Goal: Find specific page/section: Find specific page/section

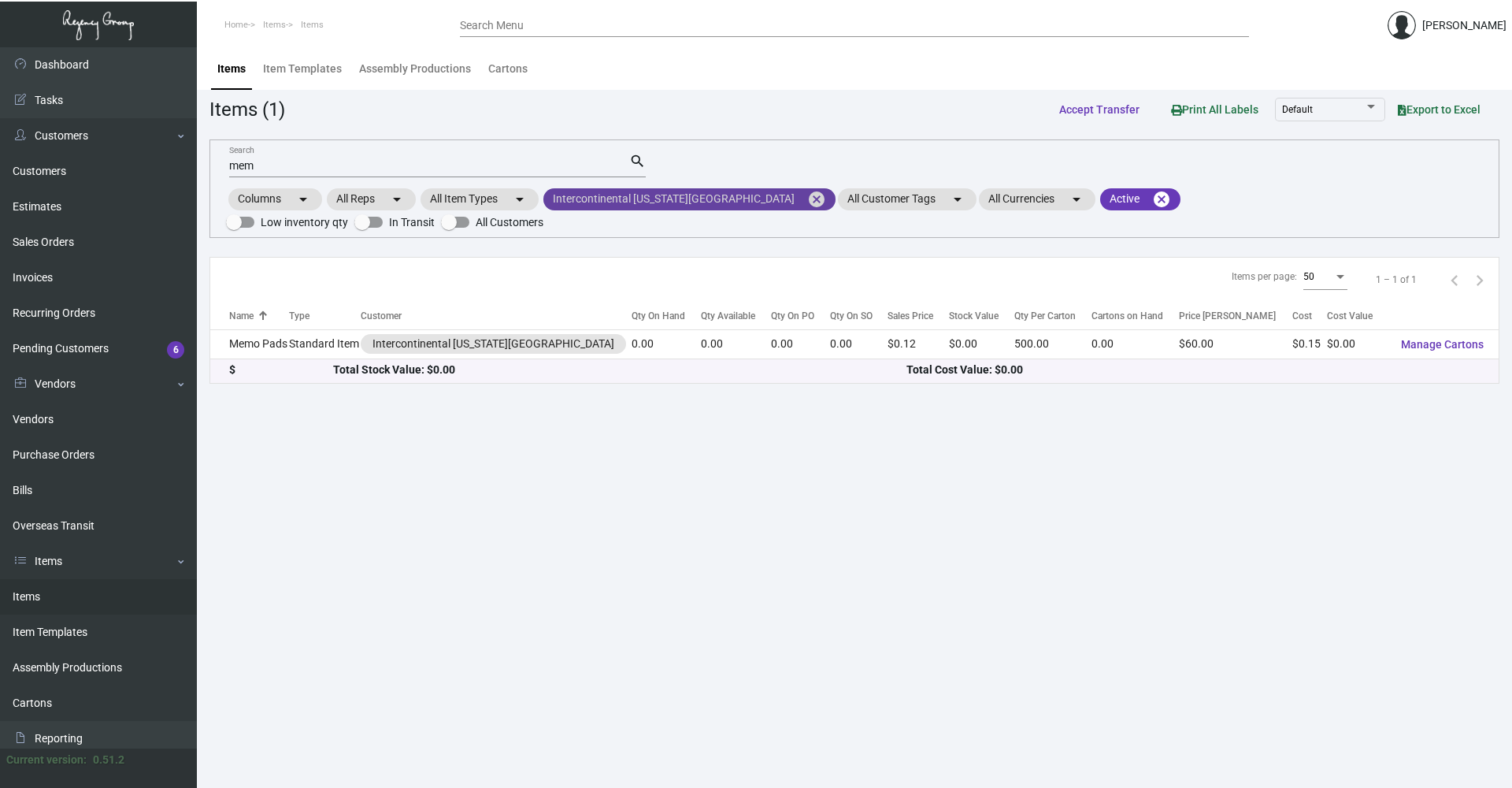
click at [807, 200] on mat-icon "cancel" at bounding box center [816, 200] width 19 height 19
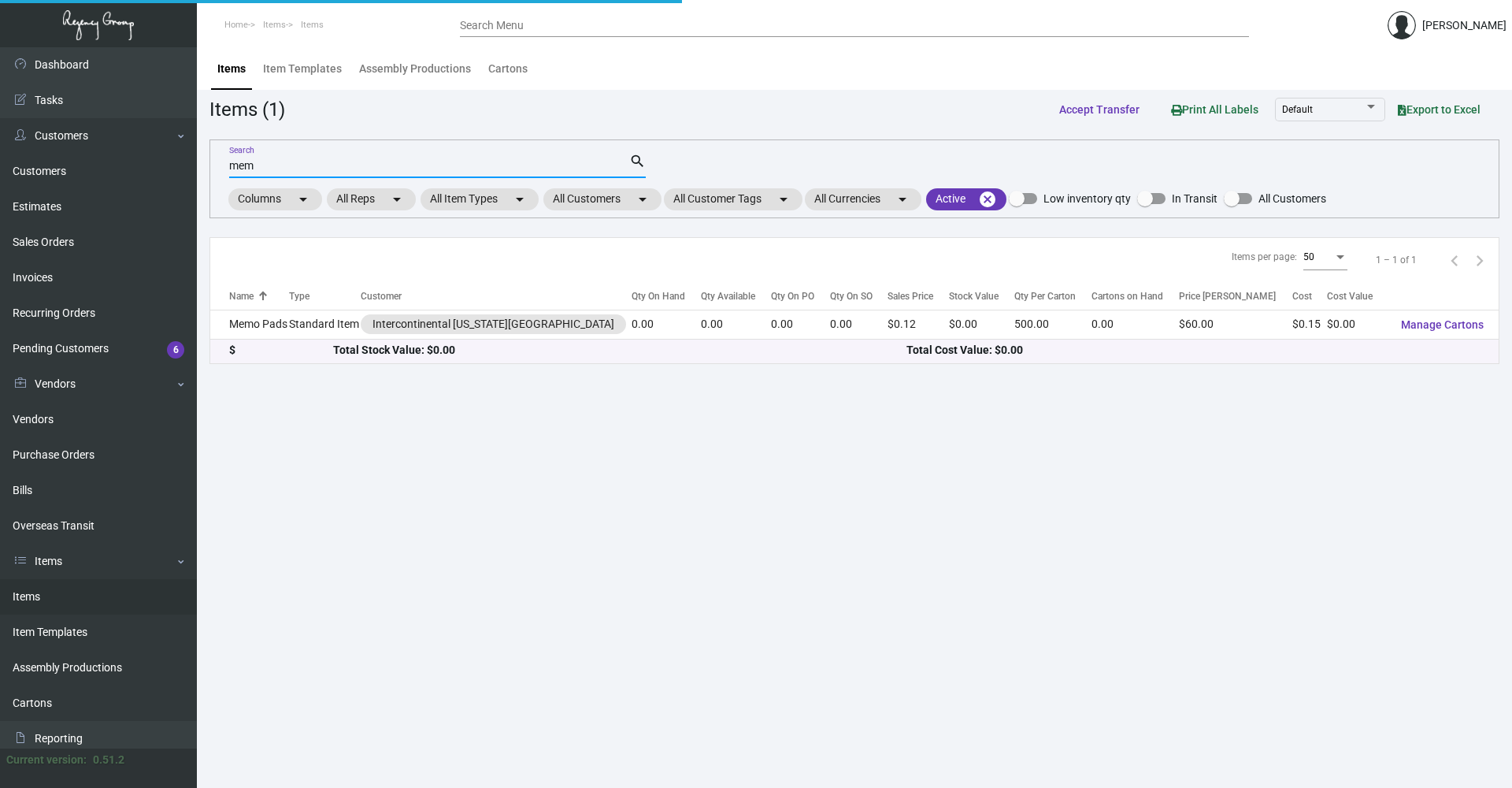
click at [465, 164] on input "mem" at bounding box center [428, 166] width 400 height 13
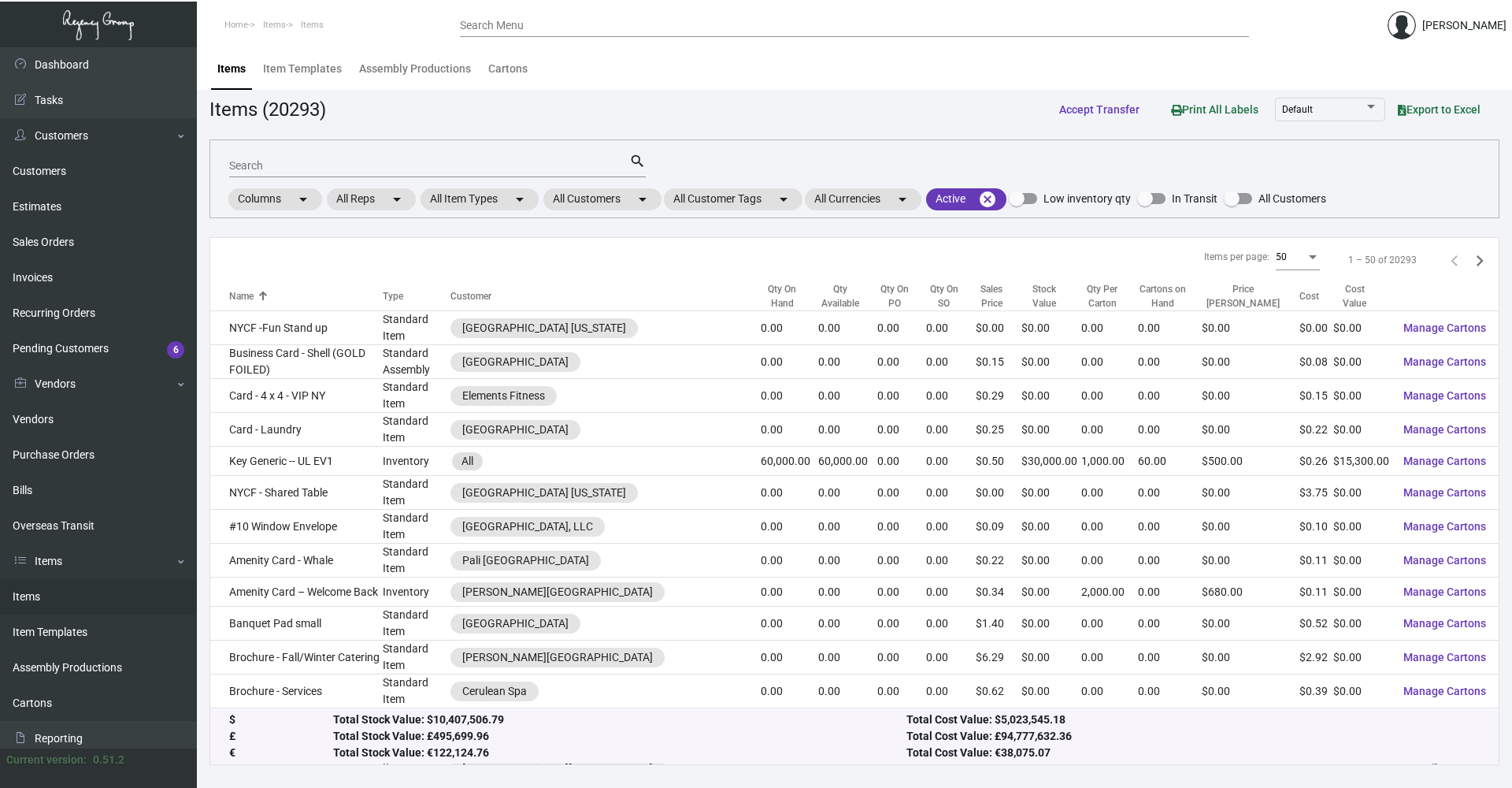
click at [598, 173] on div "Search" at bounding box center [428, 165] width 400 height 24
click at [600, 196] on mat-chip "All Customers arrow_drop_down" at bounding box center [602, 200] width 118 height 22
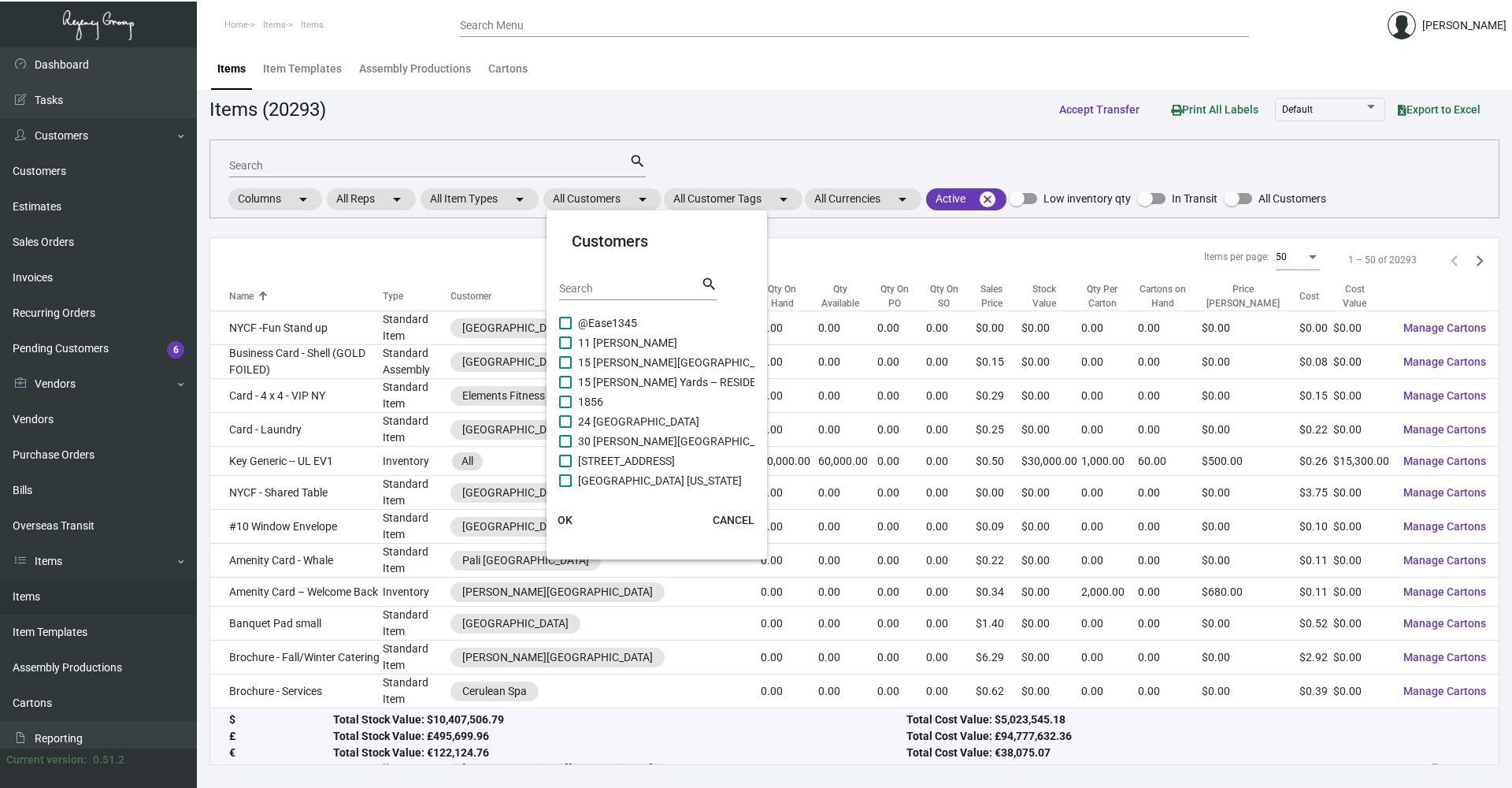
click at [645, 293] on input "Search" at bounding box center [629, 289] width 141 height 13
type input "soho house"
click at [655, 365] on span "Soho House CWH LLC" at bounding box center [632, 362] width 108 height 19
click at [565, 369] on input "Soho House CWH LLC" at bounding box center [565, 369] width 1 height 1
checkbox input "true"
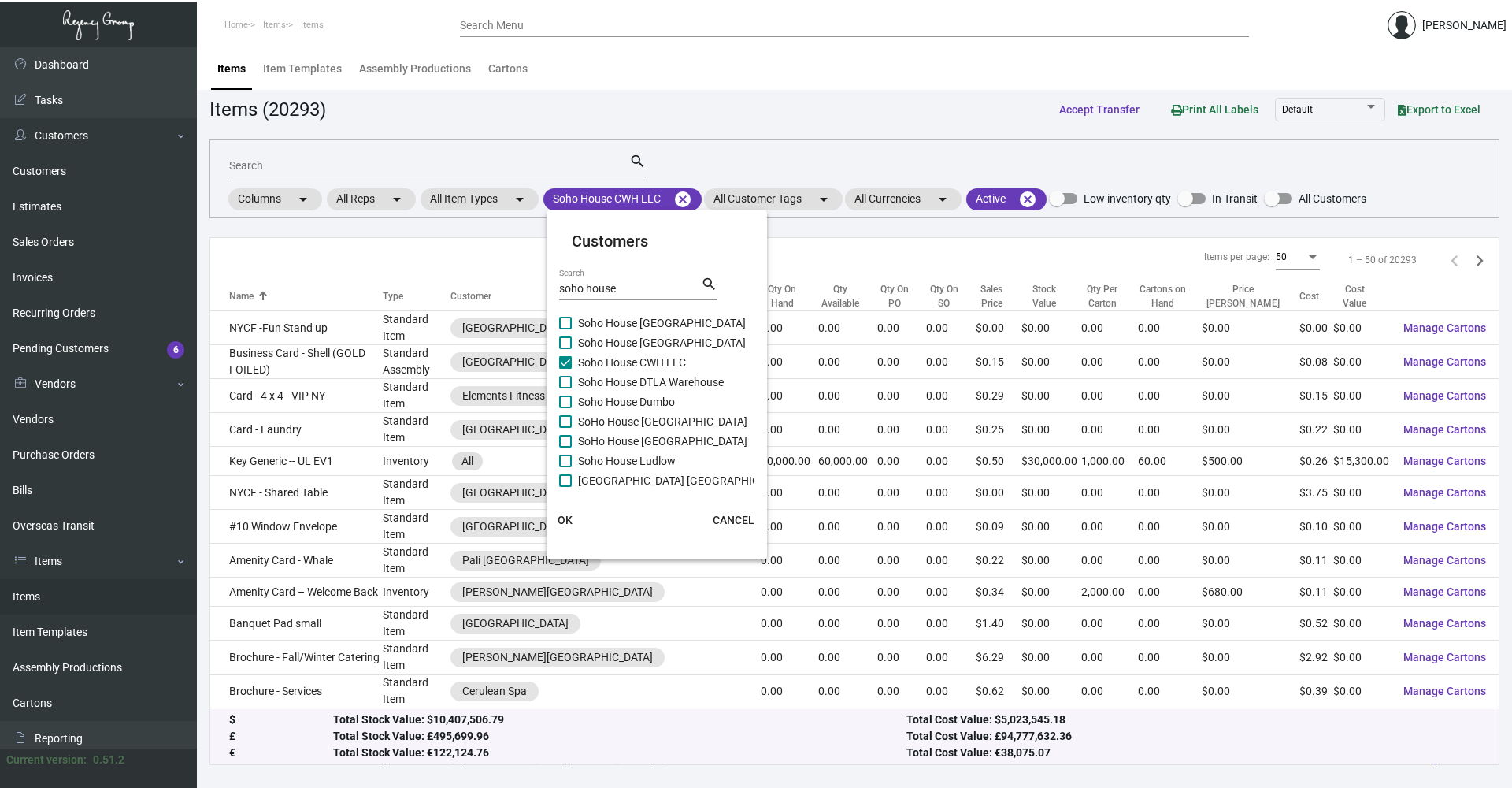
click at [560, 515] on span "OK" at bounding box center [565, 519] width 15 height 13
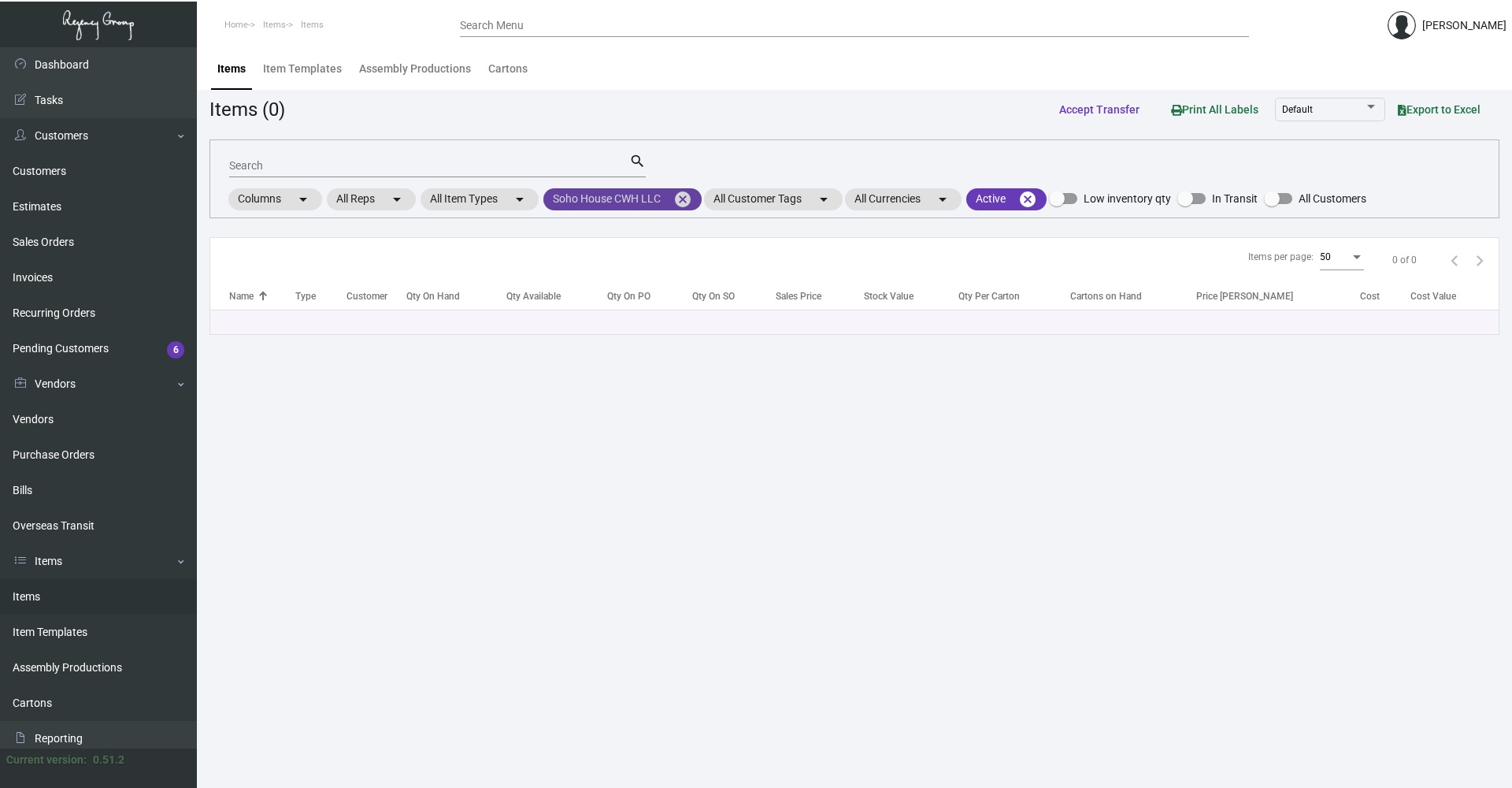
click at [657, 207] on mat-chip "Soho House CWH LLC cancel" at bounding box center [623, 200] width 158 height 22
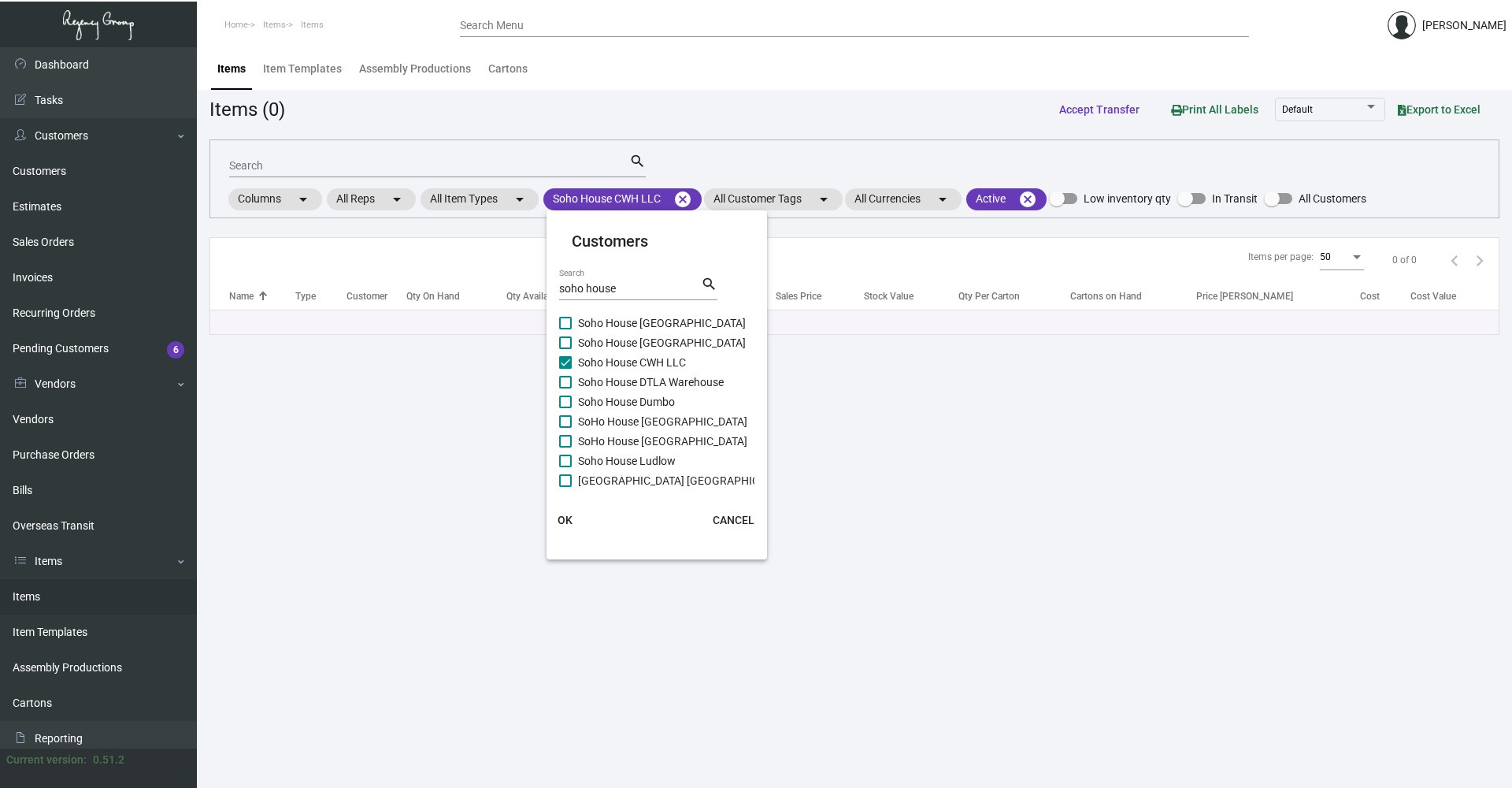
click at [656, 349] on span "Soho House [GEOGRAPHIC_DATA]" at bounding box center [661, 343] width 167 height 19
click at [565, 349] on input "Soho House [GEOGRAPHIC_DATA]" at bounding box center [565, 349] width 1 height 1
checkbox input "true"
click at [654, 359] on span "Soho House CWH LLC" at bounding box center [632, 362] width 108 height 19
click at [565, 369] on input "Soho House CWH LLC" at bounding box center [565, 369] width 1 height 1
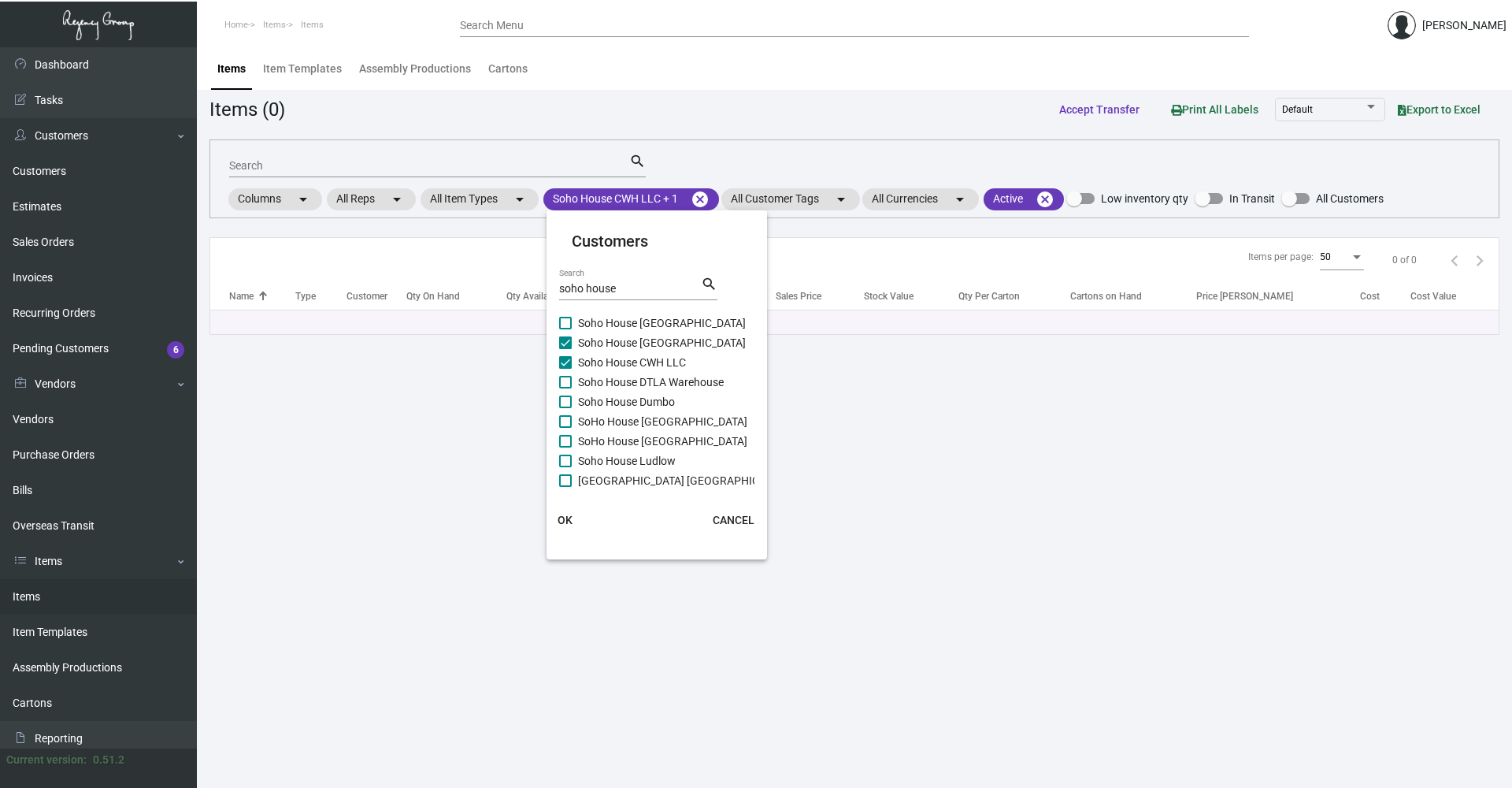
checkbox input "false"
click at [651, 345] on span "Soho House [GEOGRAPHIC_DATA]" at bounding box center [661, 343] width 167 height 19
click at [565, 349] on input "Soho House [GEOGRAPHIC_DATA]" at bounding box center [565, 349] width 1 height 1
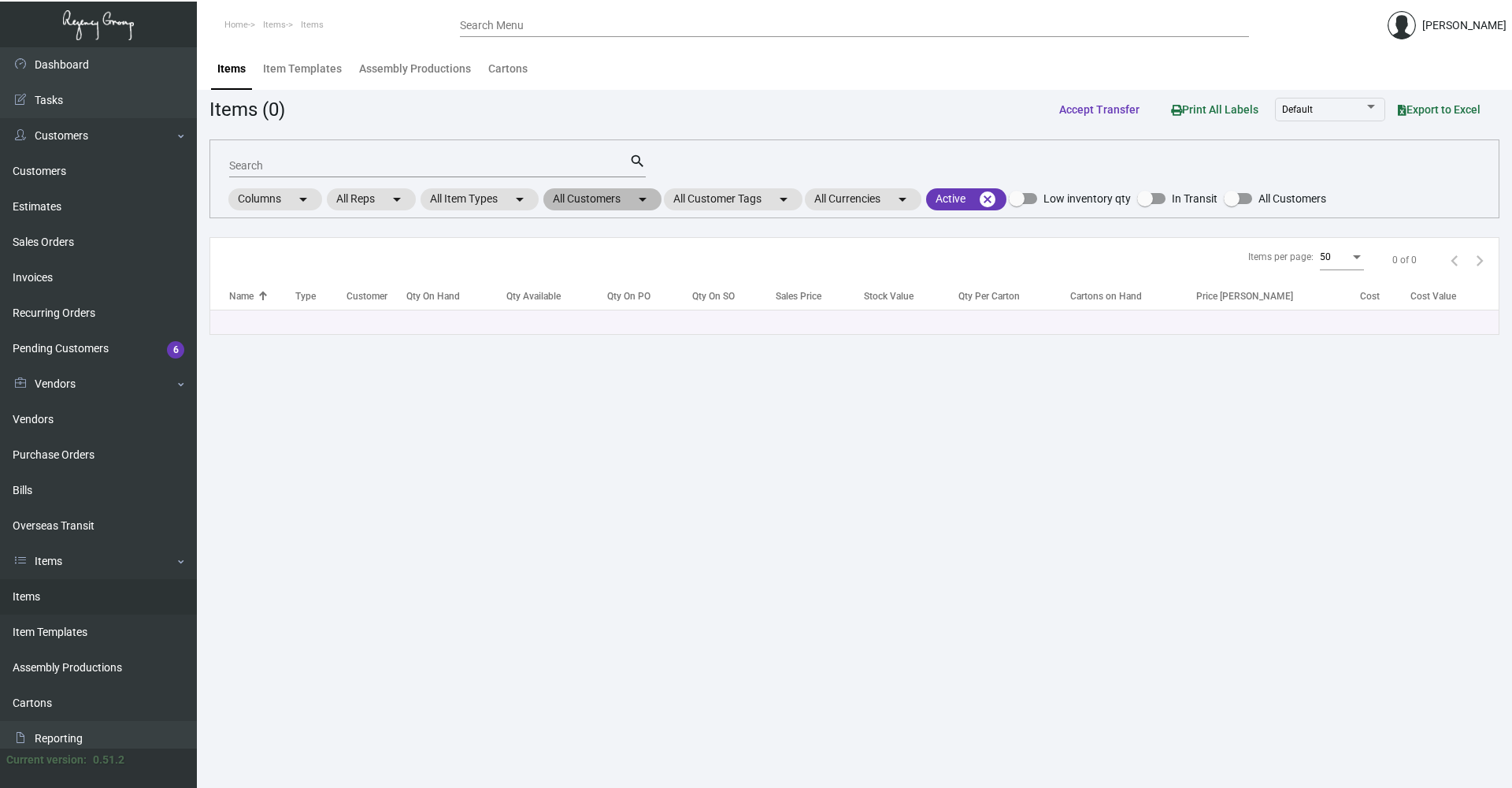
click at [605, 199] on mat-chip "All Customers arrow_drop_down" at bounding box center [602, 200] width 118 height 22
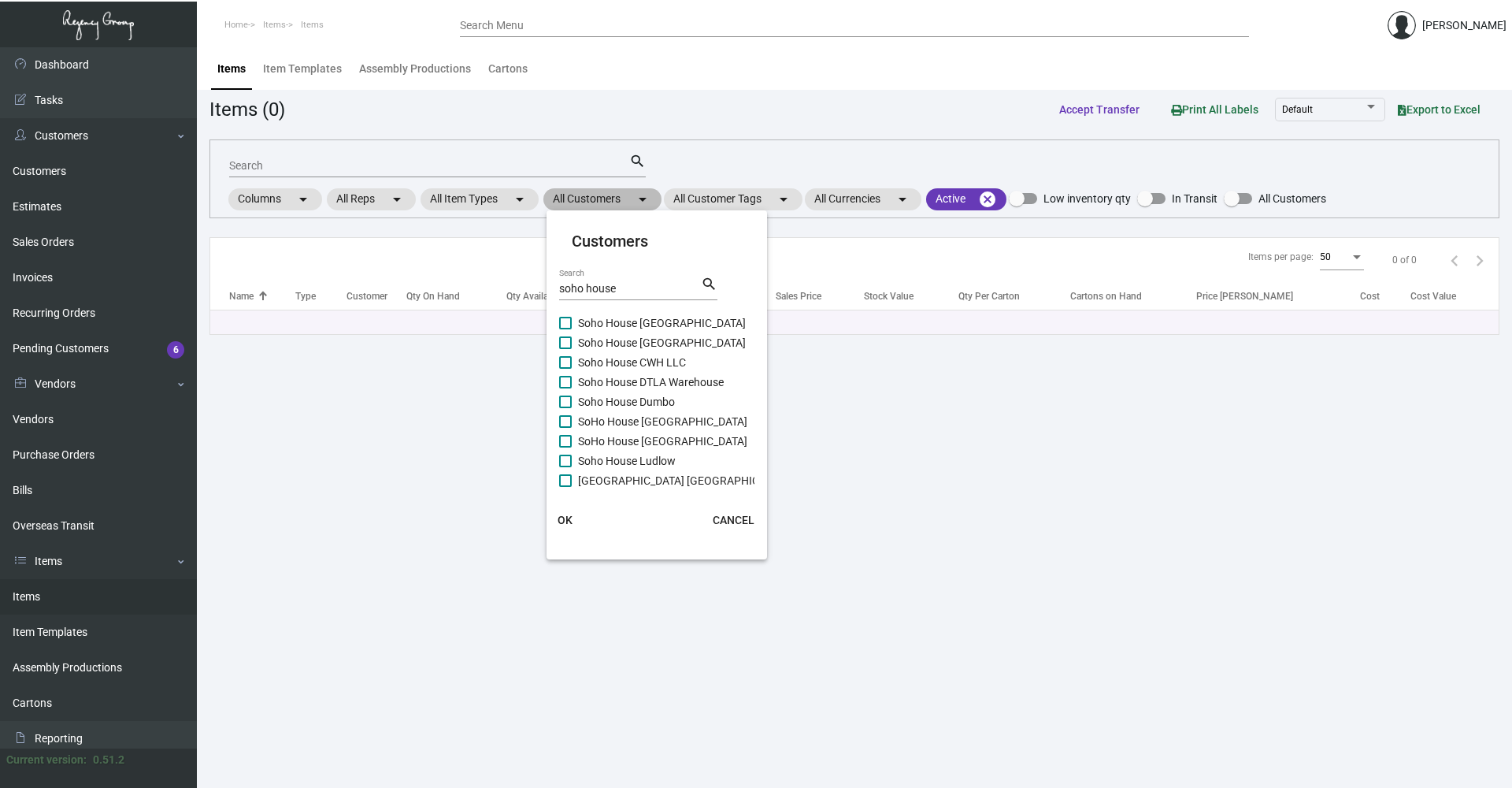
scroll to position [79, 0]
click at [664, 455] on span "[GEOGRAPHIC_DATA] [US_STATE] - Support Office" at bounding box center [698, 461] width 241 height 19
click at [565, 467] on input "[GEOGRAPHIC_DATA] [US_STATE] - Support Office" at bounding box center [565, 467] width 1 height 1
checkbox input "true"
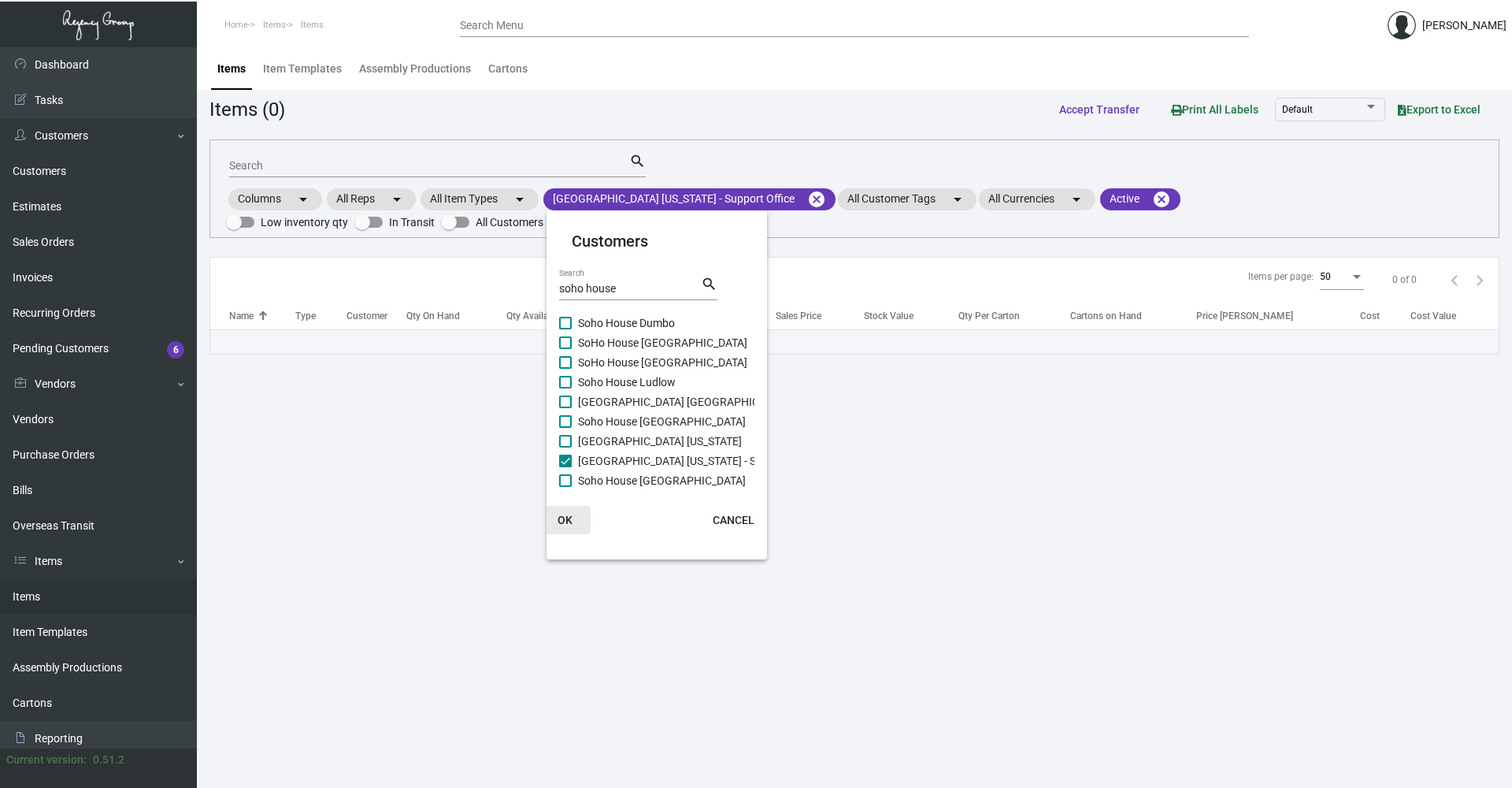
click at [566, 521] on span "OK" at bounding box center [565, 519] width 15 height 13
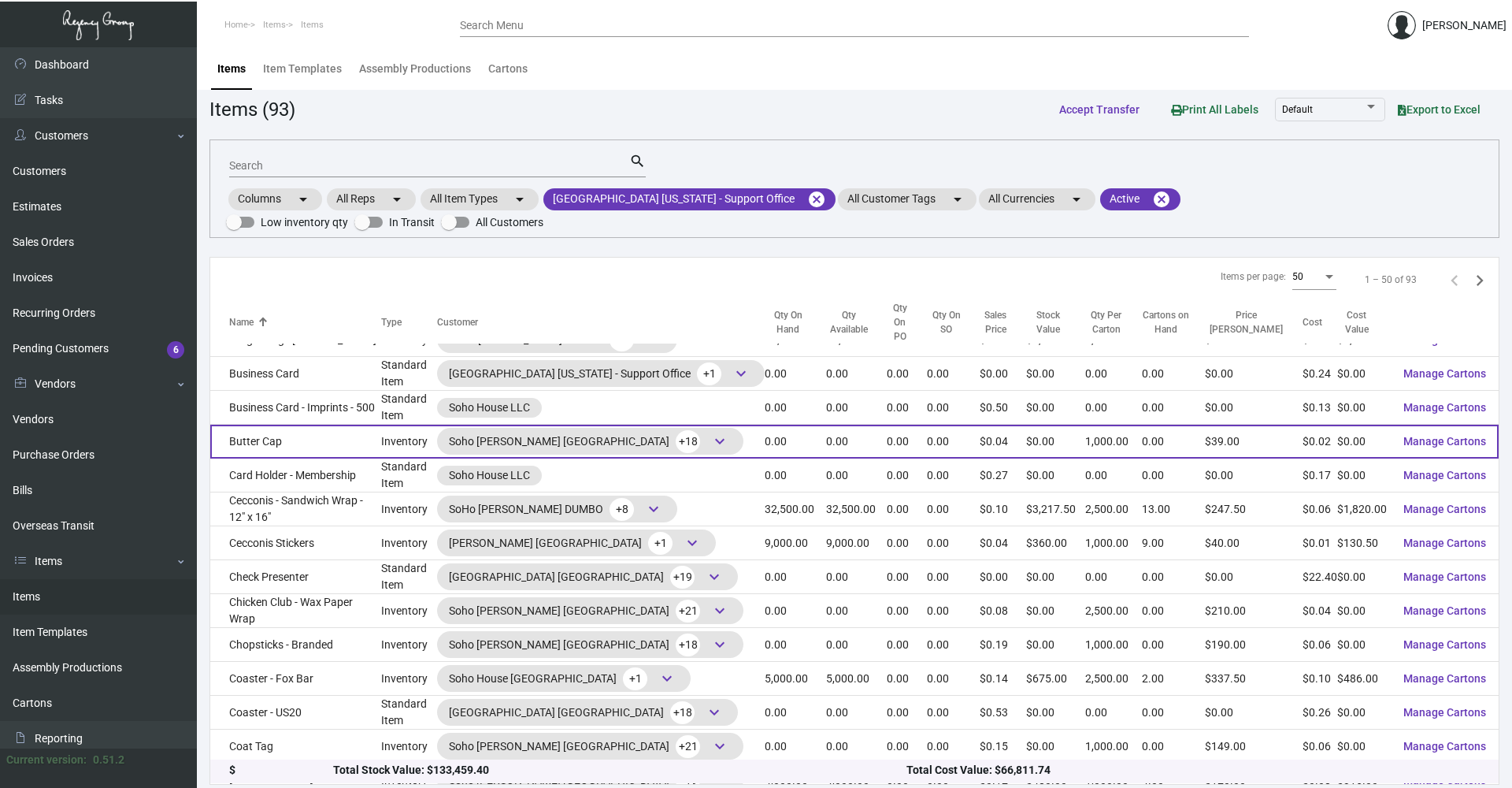
scroll to position [0, 0]
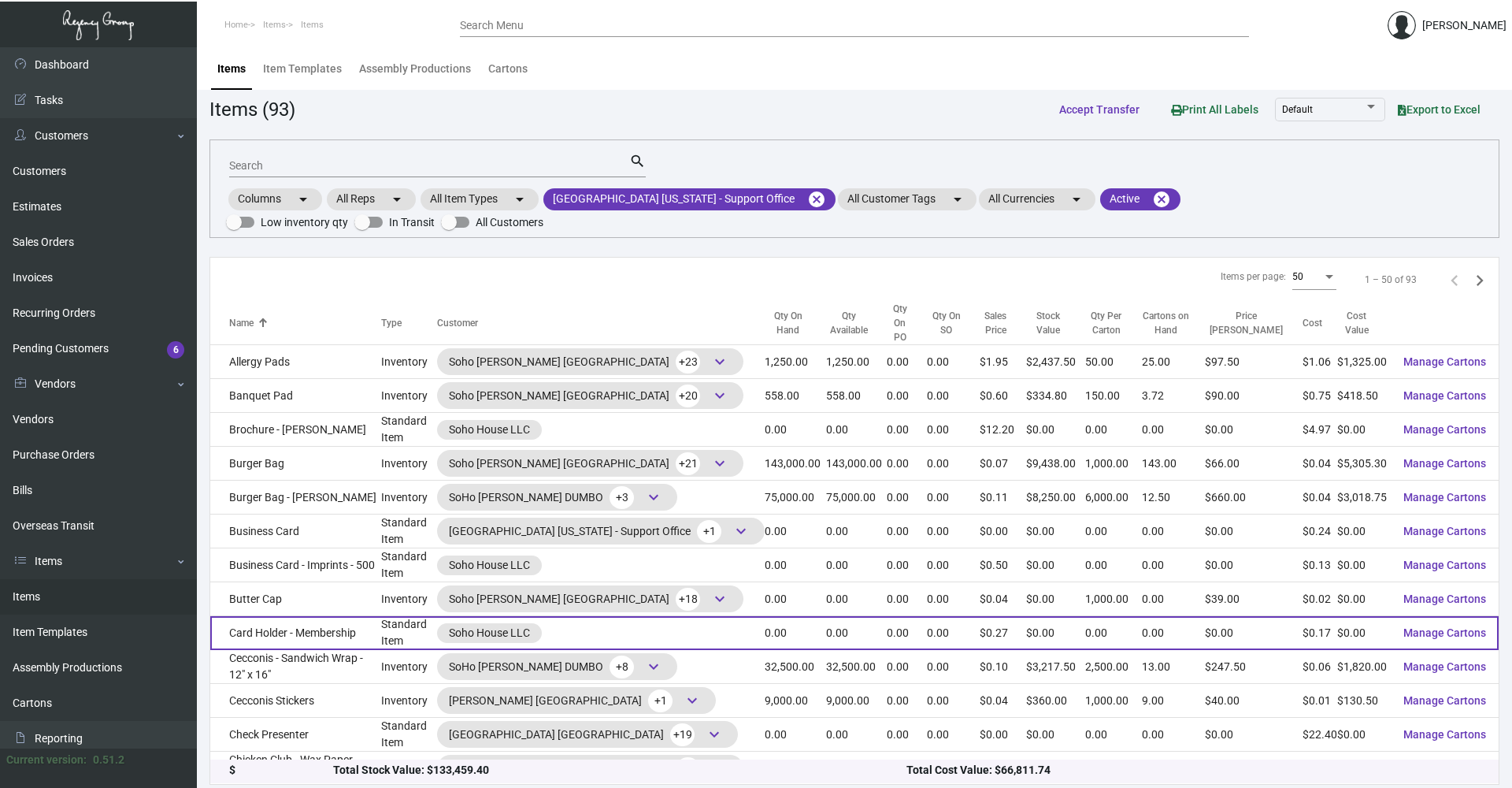
click at [574, 623] on div "Soho House LLC" at bounding box center [600, 632] width 327 height 19
